Goal: Task Accomplishment & Management: Complete application form

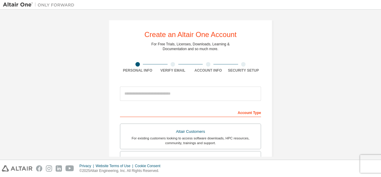
scroll to position [28, 0]
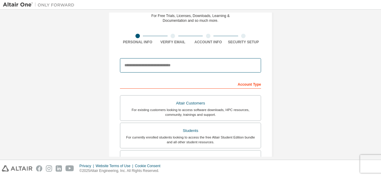
click at [210, 68] on input "email" at bounding box center [190, 65] width 141 height 14
click at [172, 65] on input "email" at bounding box center [190, 65] width 141 height 14
type input "**********"
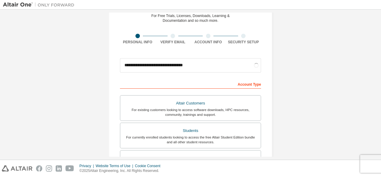
click at [191, 78] on form "**********" at bounding box center [190, 171] width 141 height 233
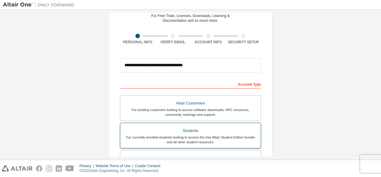
click at [226, 133] on div "Students" at bounding box center [190, 130] width 133 height 8
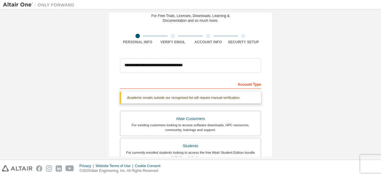
drag, startPoint x: 379, startPoint y: 59, endPoint x: 378, endPoint y: 55, distance: 3.7
click at [378, 55] on div "**********" at bounding box center [190, 85] width 381 height 150
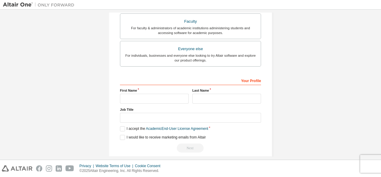
scroll to position [185, 0]
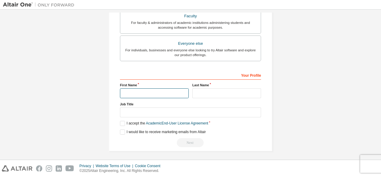
click at [172, 91] on input "text" at bounding box center [154, 93] width 69 height 10
type input "*"
type input "******"
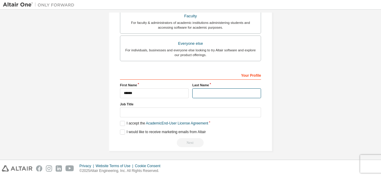
click at [209, 94] on input "text" at bounding box center [226, 93] width 69 height 10
type input "****"
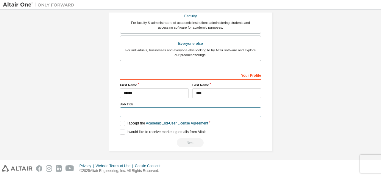
click at [182, 112] on input "text" at bounding box center [190, 112] width 141 height 10
type input "*******"
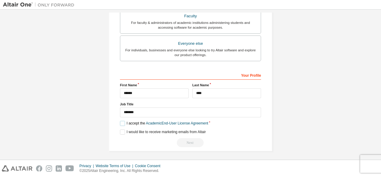
click at [122, 122] on label "I accept the Academic End-User License Agreement" at bounding box center [164, 123] width 88 height 5
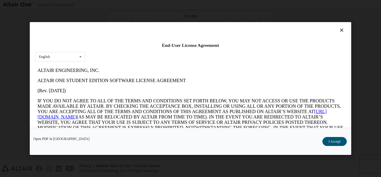
scroll to position [0, 0]
click at [330, 140] on button "I Accept" at bounding box center [335, 141] width 24 height 9
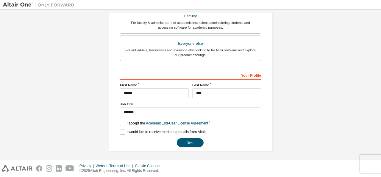
click at [122, 129] on label "I would like to receive marketing emails from Altair" at bounding box center [163, 131] width 86 height 5
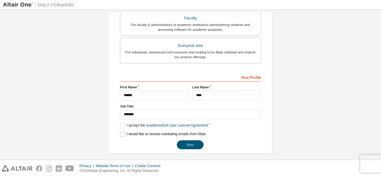
scroll to position [185, 0]
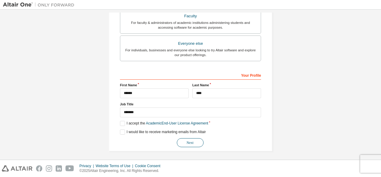
click at [195, 138] on button "Next" at bounding box center [190, 142] width 27 height 9
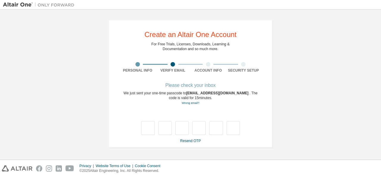
scroll to position [0, 0]
type input "*"
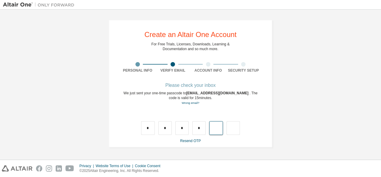
type input "*"
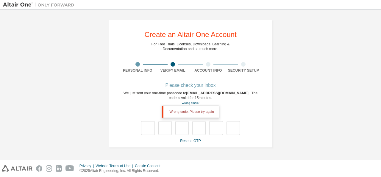
click at [160, 126] on div at bounding box center [164, 128] width 13 height 14
click at [145, 128] on input "text" at bounding box center [147, 128] width 13 height 14
type input "*"
click at [164, 130] on input "*" at bounding box center [164, 128] width 13 height 14
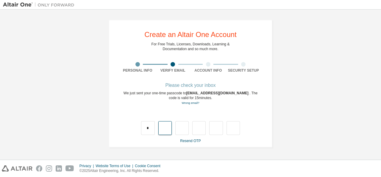
type input "*"
click at [201, 128] on input "*" at bounding box center [198, 128] width 13 height 14
type input "*"
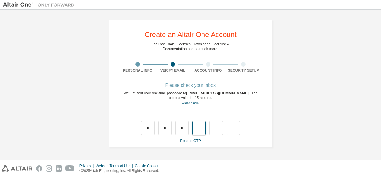
type input "*"
click at [218, 128] on input "*" at bounding box center [215, 128] width 13 height 14
click at [215, 126] on input "text" at bounding box center [215, 128] width 13 height 14
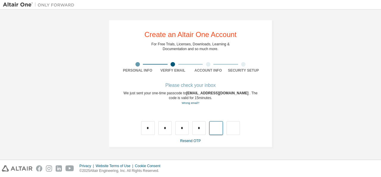
type input "*"
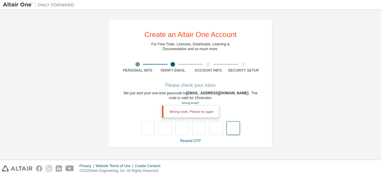
click at [228, 128] on input "text" at bounding box center [233, 128] width 13 height 14
type input "**"
click at [228, 128] on input "text" at bounding box center [233, 128] width 13 height 14
type input "***"
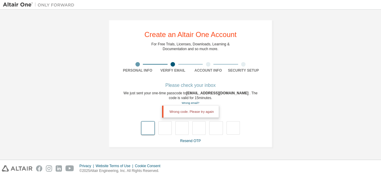
click at [147, 126] on input "text" at bounding box center [147, 128] width 13 height 14
type input "*"
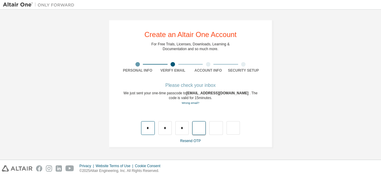
type input "*"
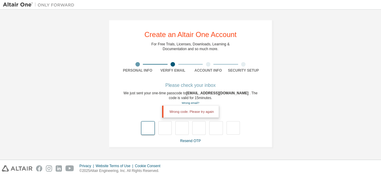
click at [146, 122] on input "text" at bounding box center [147, 128] width 13 height 14
type input "*"
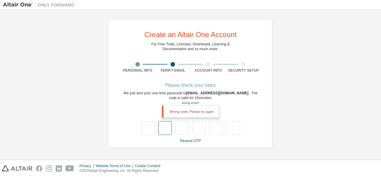
type input "*"
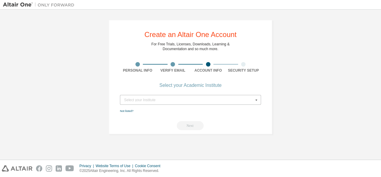
click at [192, 98] on div "Select your Institute" at bounding box center [189, 100] width 130 height 4
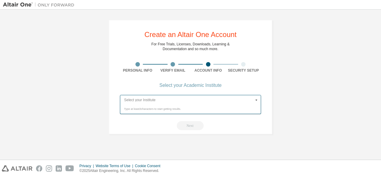
click at [166, 100] on input "text" at bounding box center [191, 99] width 141 height 9
click at [181, 109] on div "Type at least 3 characters to start getting results." at bounding box center [190, 109] width 133 height 4
click at [217, 104] on input "text" at bounding box center [191, 99] width 141 height 9
type input "****"
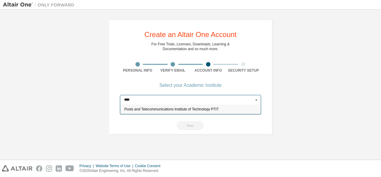
click at [205, 108] on span "Posts and Telecommunications Institute of Technology PTIT" at bounding box center [190, 110] width 133 height 4
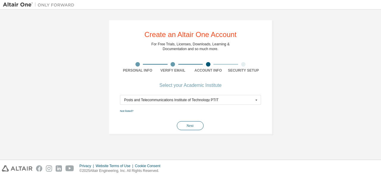
click at [192, 127] on button "Next" at bounding box center [190, 125] width 27 height 9
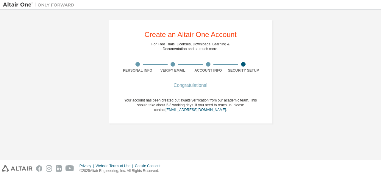
click at [246, 63] on div at bounding box center [243, 64] width 35 height 4
click at [195, 84] on div "Congratulations!" at bounding box center [190, 85] width 141 height 4
click at [263, 83] on div "Create an Altair One Account For Free Trials, Licenses, Downloads, Learning & D…" at bounding box center [191, 72] width 164 height 104
click at [245, 76] on div "Create an Altair One Account For Free Trials, Licenses, Downloads, Learning & D…" at bounding box center [191, 72] width 164 height 104
click at [189, 87] on div "Congratulations!" at bounding box center [190, 85] width 141 height 4
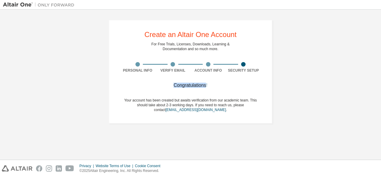
click at [189, 87] on div "Congratulations!" at bounding box center [190, 85] width 141 height 4
click at [109, 85] on div "Create an Altair One Account For Free Trials, Licenses, Downloads, Learning & D…" at bounding box center [191, 72] width 164 height 104
click at [83, 88] on div "Create an Altair One Account For Free Trials, Licenses, Downloads, Learning & D…" at bounding box center [190, 72] width 375 height 118
click at [240, 85] on div "Congratulations!" at bounding box center [190, 85] width 141 height 4
click at [242, 88] on div "Congratulations! Your account has been created but awaits verification from our…" at bounding box center [190, 101] width 141 height 36
